Goal: Transaction & Acquisition: Purchase product/service

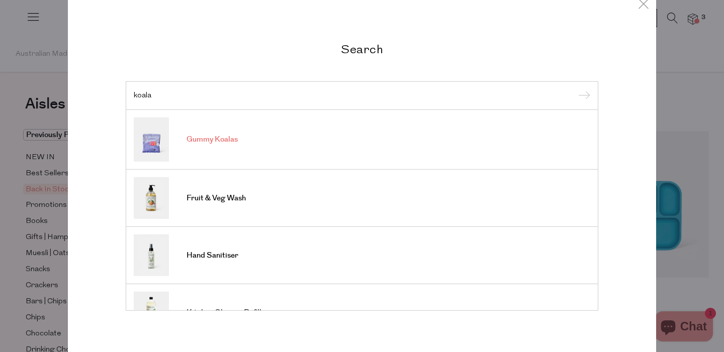
type input "koala"
click at [221, 143] on span "Gummy Koalas" at bounding box center [212, 140] width 51 height 10
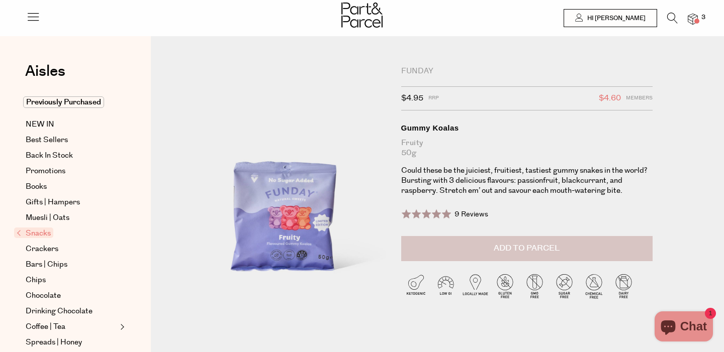
click at [520, 248] on span "Add to Parcel" at bounding box center [527, 249] width 66 height 12
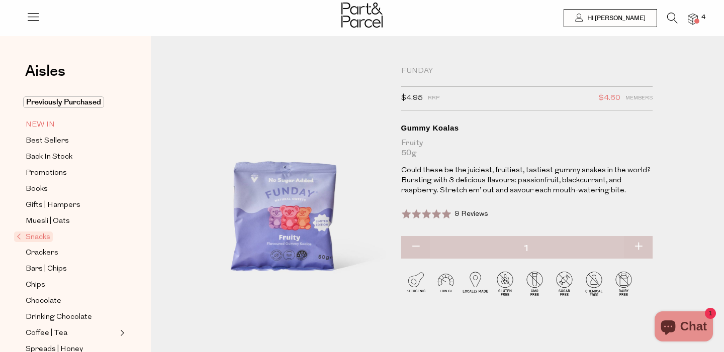
click at [37, 122] on span "NEW IN" at bounding box center [40, 125] width 29 height 12
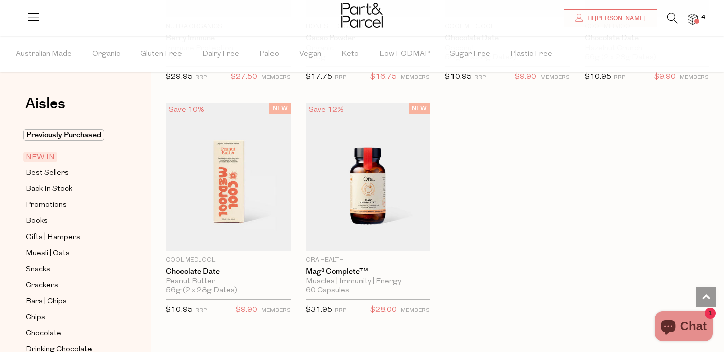
scroll to position [740, 0]
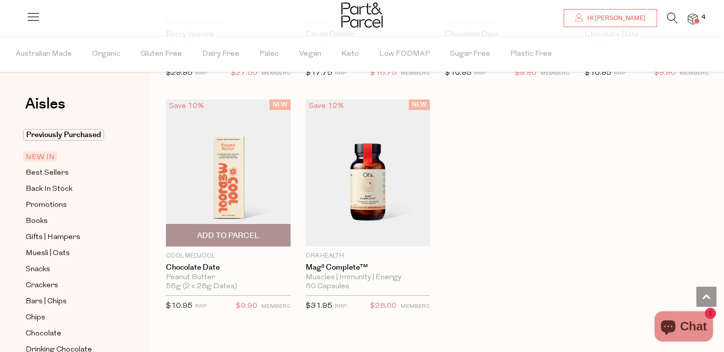
click at [214, 236] on span "Add To Parcel" at bounding box center [228, 236] width 62 height 11
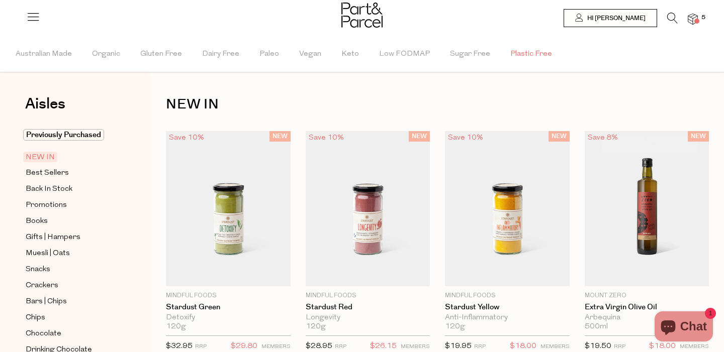
scroll to position [0, 0]
click at [669, 18] on icon at bounding box center [672, 18] width 11 height 11
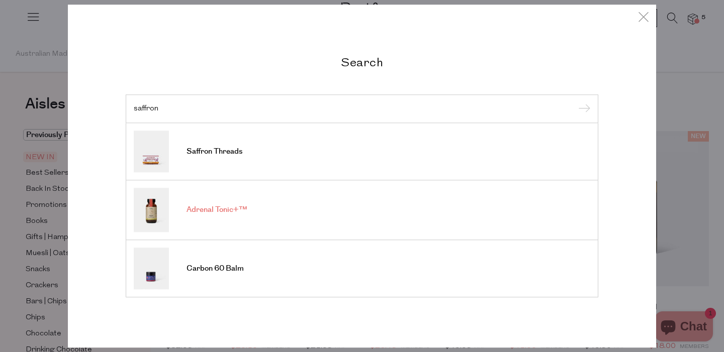
type input "saffron"
click at [205, 211] on span "Adrenal Tonic+™" at bounding box center [217, 211] width 61 height 10
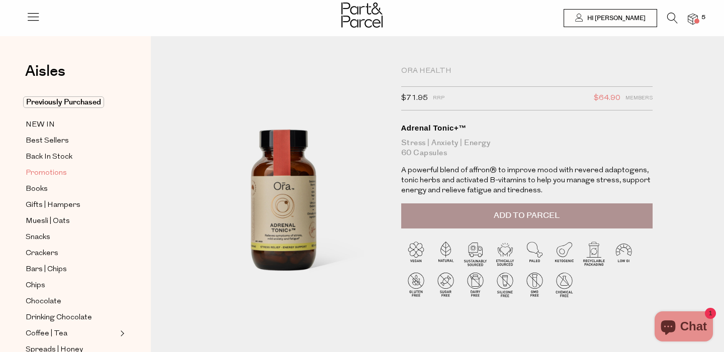
click at [52, 173] on span "Promotions" at bounding box center [46, 173] width 41 height 12
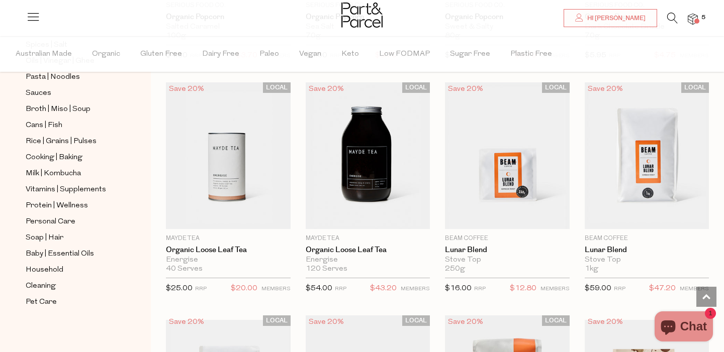
scroll to position [386, 0]
click at [47, 287] on span "Cleaning" at bounding box center [41, 287] width 30 height 12
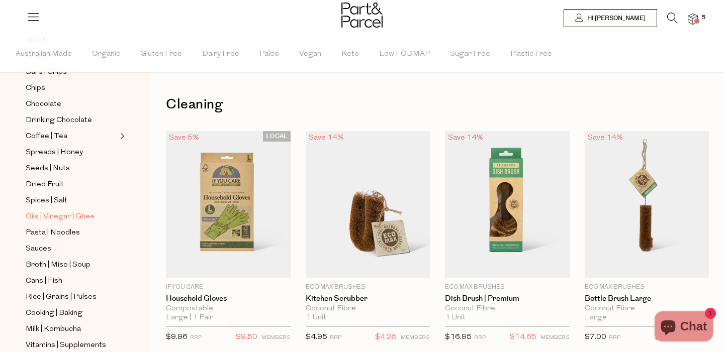
scroll to position [234, 0]
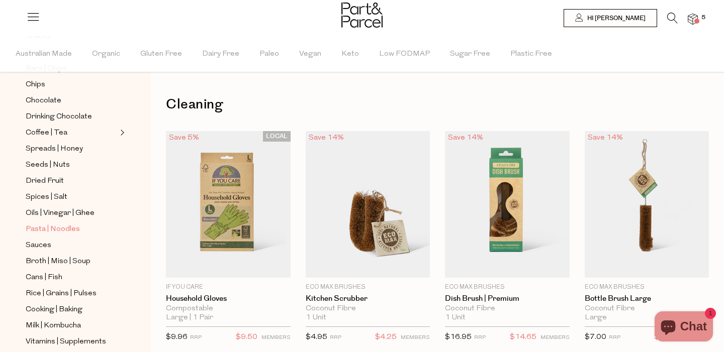
click at [74, 228] on span "Pasta | Noodles" at bounding box center [53, 230] width 54 height 12
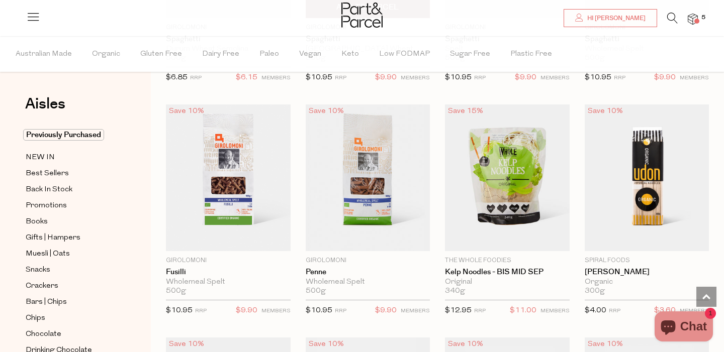
scroll to position [1902, 0]
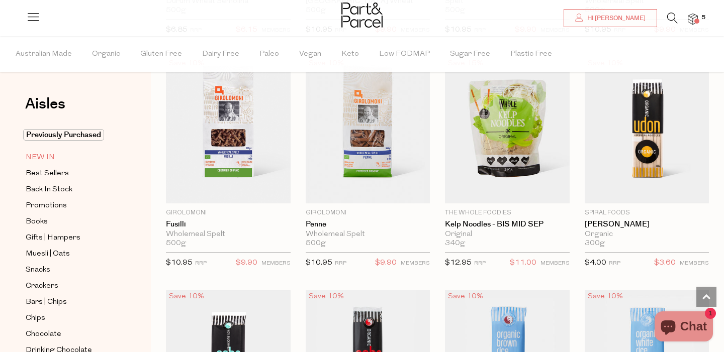
click at [44, 157] on span "NEW IN" at bounding box center [40, 158] width 29 height 12
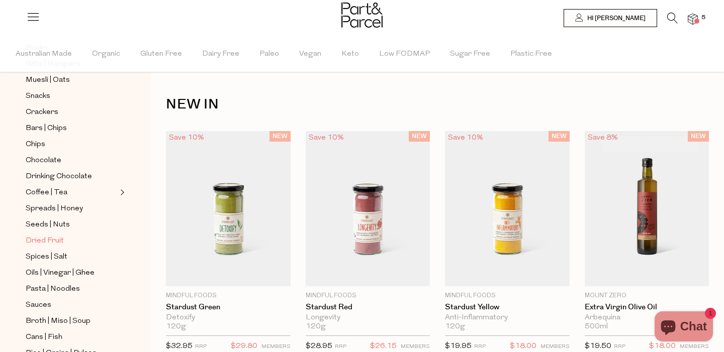
scroll to position [175, 0]
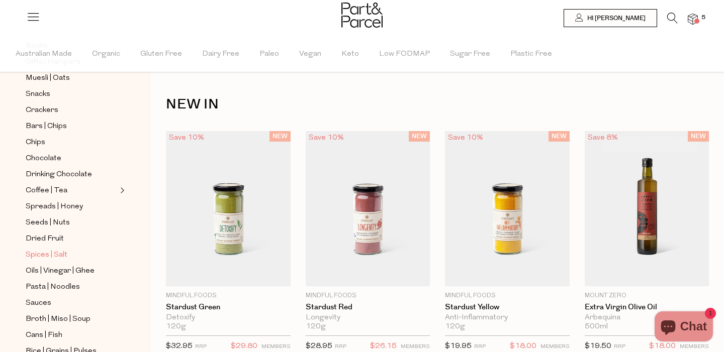
click at [43, 252] on span "Spices | Salt" at bounding box center [47, 255] width 42 height 12
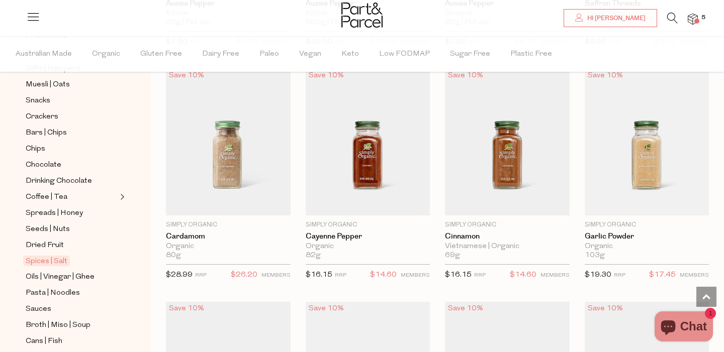
scroll to position [1242, 0]
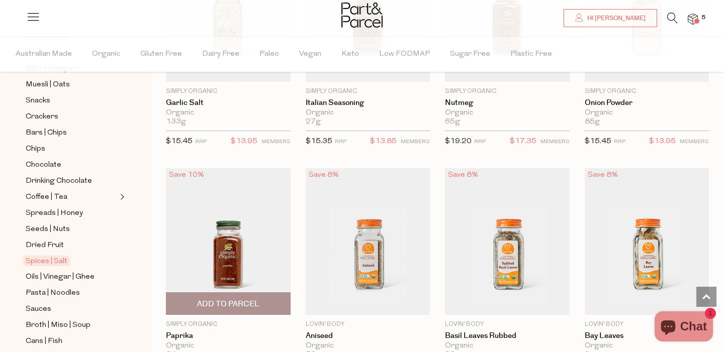
scroll to position [1506, 0]
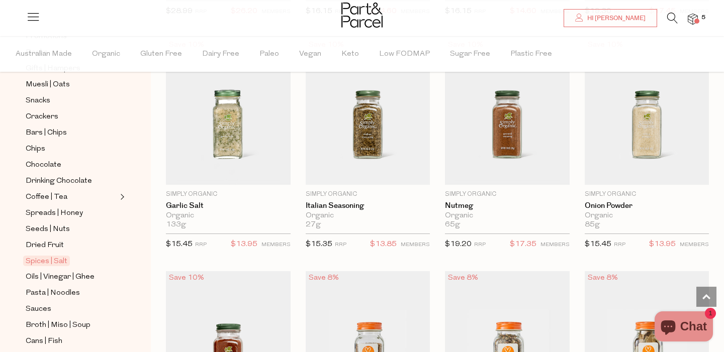
click at [669, 15] on icon at bounding box center [672, 18] width 11 height 11
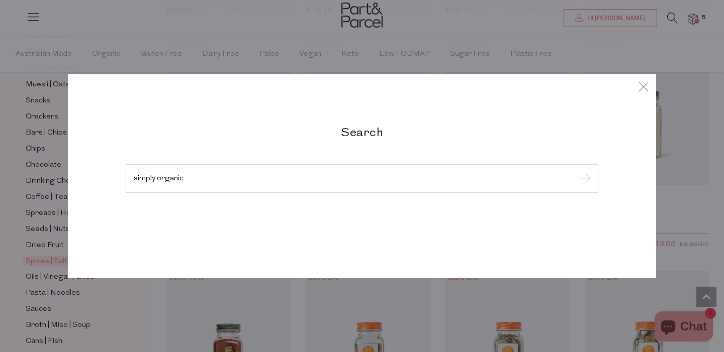
type input "simply organic"
click at [583, 179] on input "submit" at bounding box center [582, 178] width 15 height 15
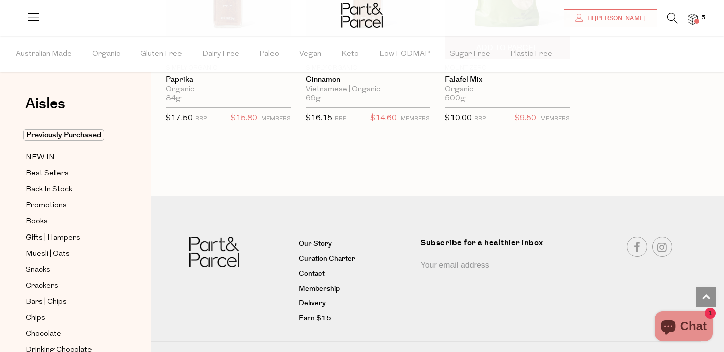
scroll to position [2081, 0]
click at [50, 236] on span "Gifts | Hampers" at bounding box center [53, 238] width 55 height 12
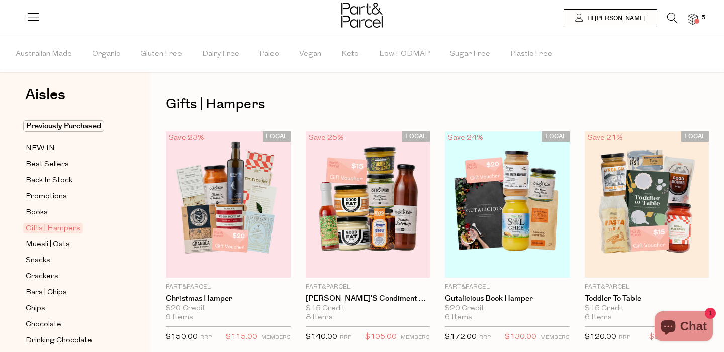
click at [694, 17] on img at bounding box center [693, 20] width 10 height 12
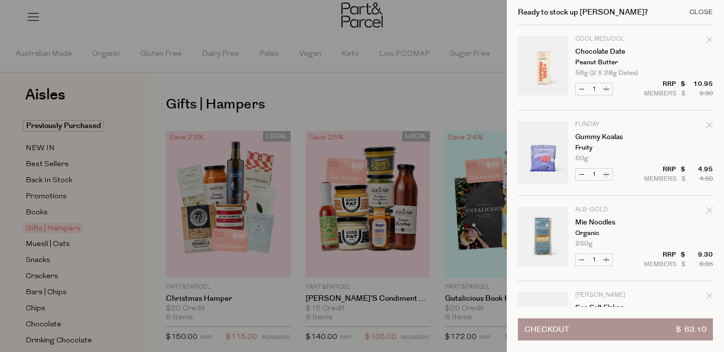
click at [706, 12] on div "Close" at bounding box center [701, 12] width 24 height 7
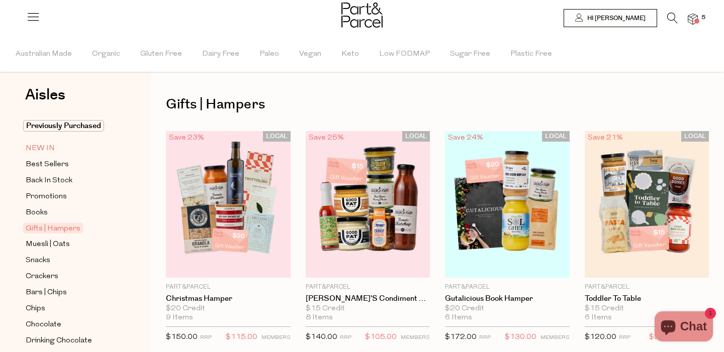
click at [47, 147] on span "NEW IN" at bounding box center [40, 149] width 29 height 12
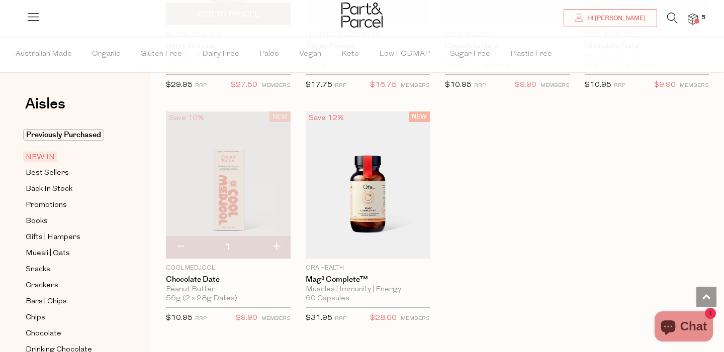
scroll to position [733, 0]
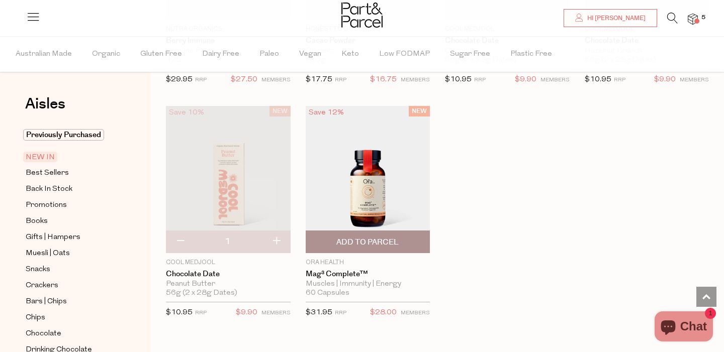
click at [371, 191] on img at bounding box center [368, 179] width 125 height 147
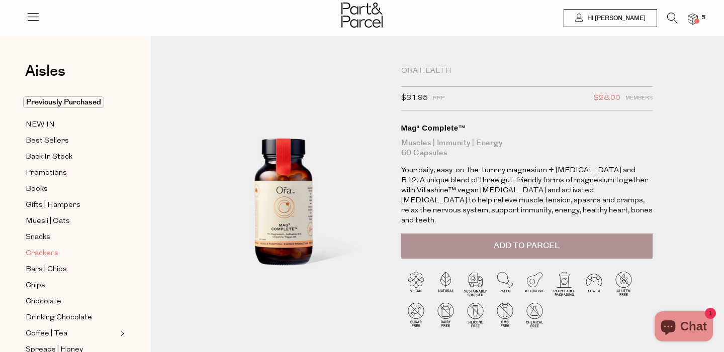
click at [38, 251] on span "Crackers" at bounding box center [42, 254] width 33 height 12
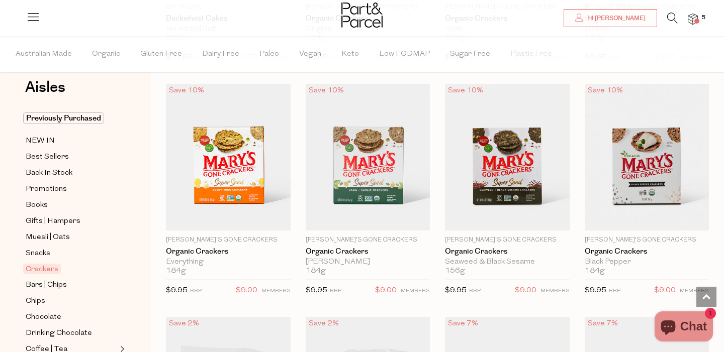
scroll to position [1231, 0]
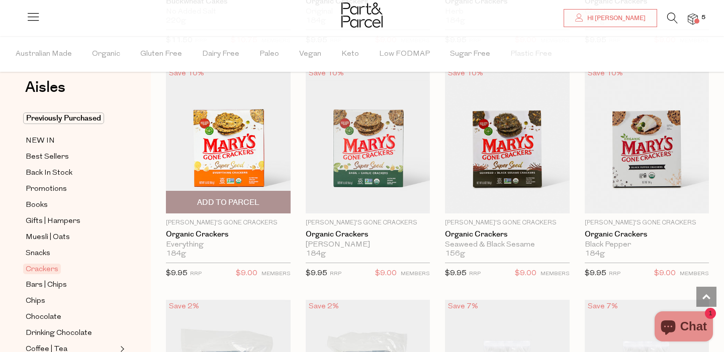
click at [239, 149] on img at bounding box center [228, 140] width 125 height 147
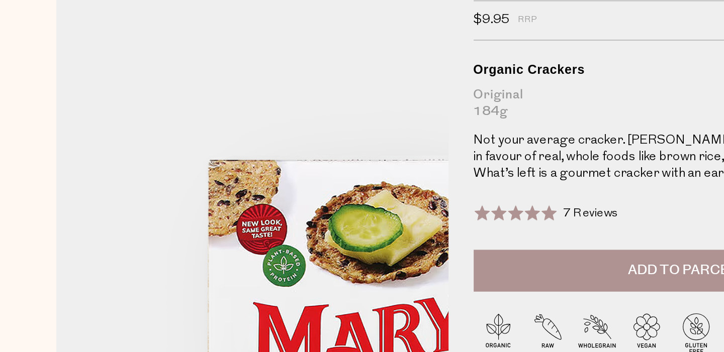
scroll to position [26, 0]
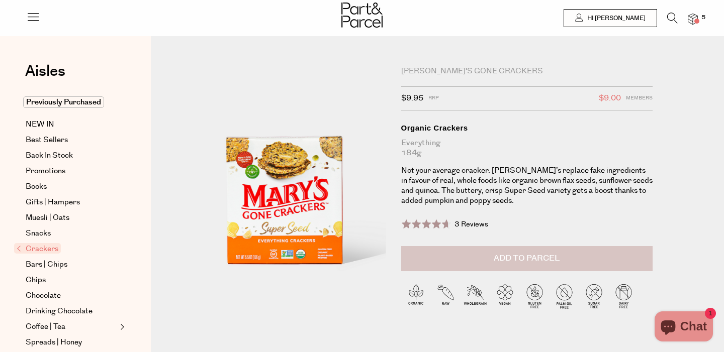
click at [532, 258] on span "Add to Parcel" at bounding box center [527, 259] width 66 height 12
click at [671, 14] on icon at bounding box center [672, 18] width 11 height 11
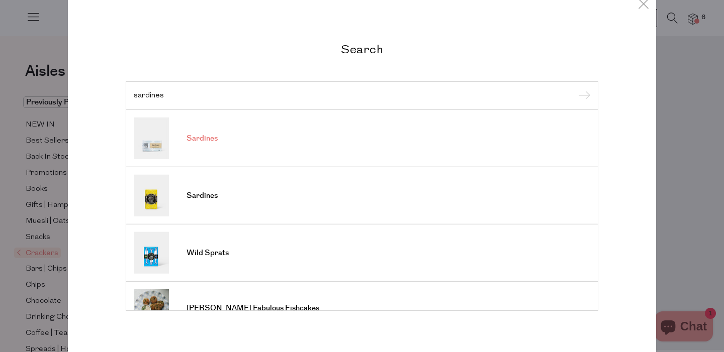
type input "sardines"
click at [210, 136] on span "Sardines" at bounding box center [202, 139] width 31 height 10
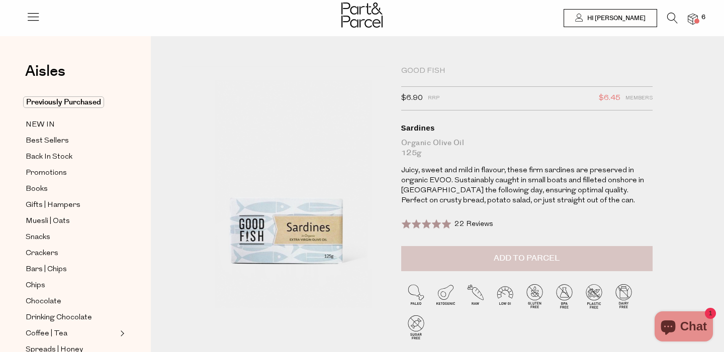
click at [531, 256] on span "Add to Parcel" at bounding box center [527, 259] width 66 height 12
click at [53, 302] on span "Chocolate" at bounding box center [44, 302] width 36 height 12
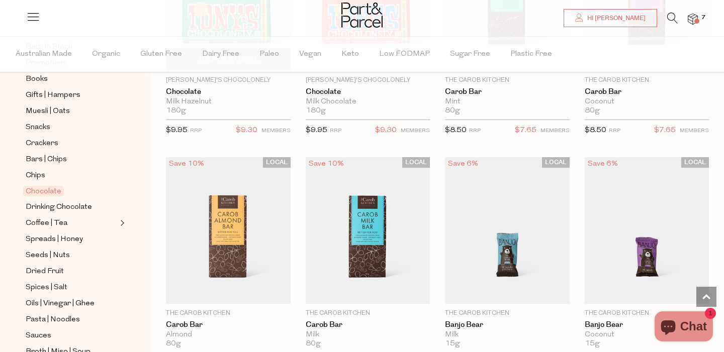
scroll to position [2570, 0]
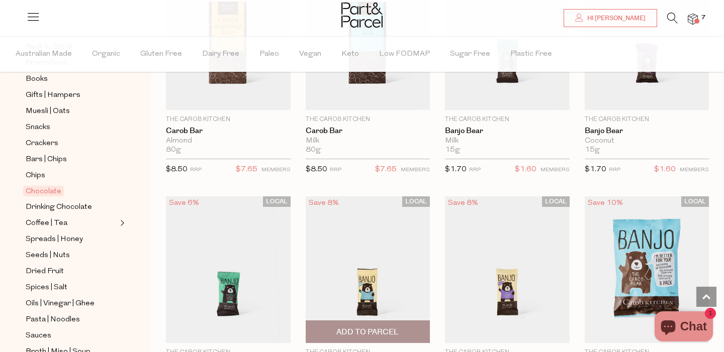
scroll to position [2758, 0]
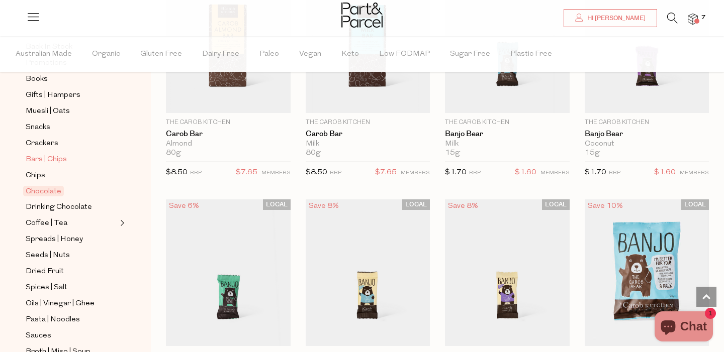
click at [59, 160] on span "Bars | Chips" at bounding box center [46, 160] width 41 height 12
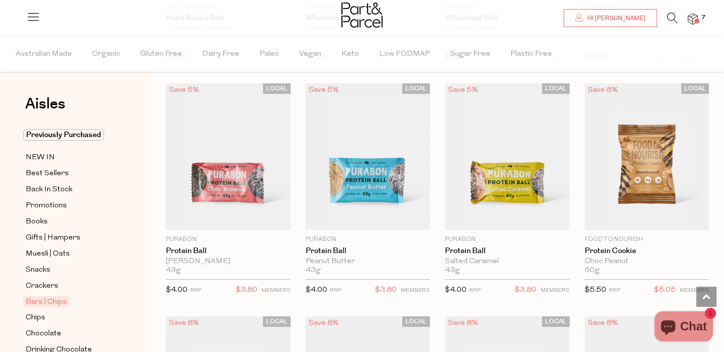
scroll to position [2401, 0]
